Goal: Information Seeking & Learning: Learn about a topic

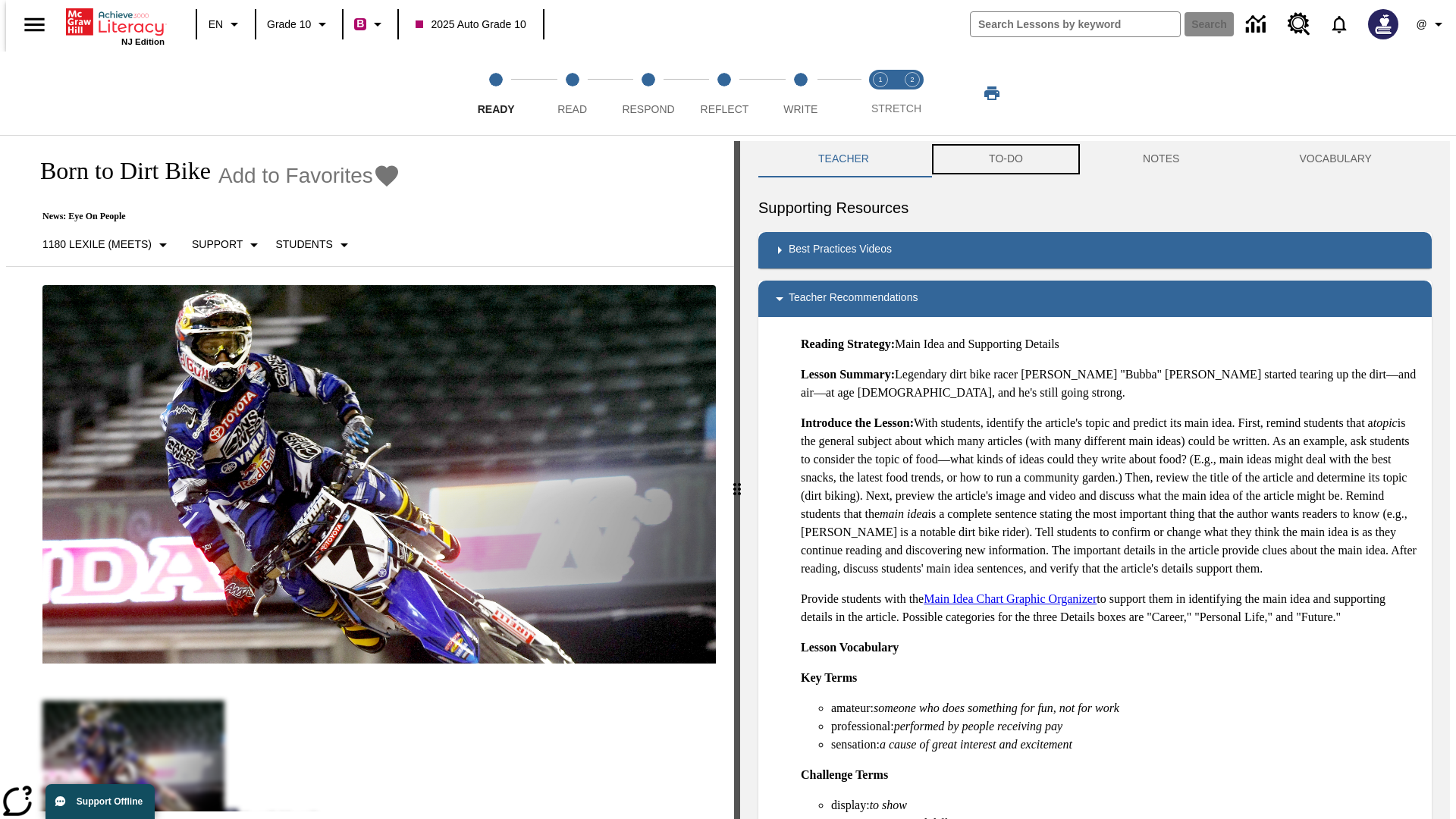
click at [1005, 159] on button "TO-DO" at bounding box center [1006, 159] width 154 height 37
